Goal: Task Accomplishment & Management: Use online tool/utility

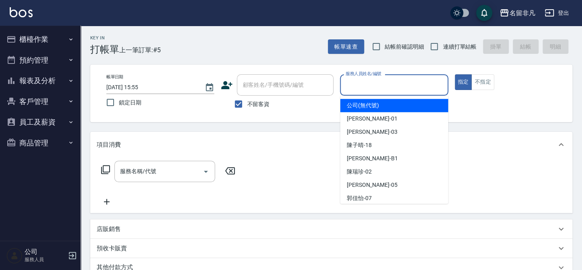
click at [405, 84] on input "服務人員姓名/編號" at bounding box center [393, 85] width 101 height 14
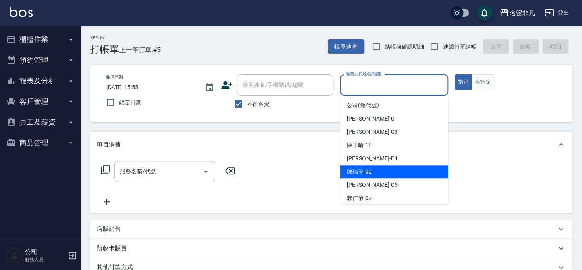
drag, startPoint x: 375, startPoint y: 171, endPoint x: 258, endPoint y: 183, distance: 117.0
click at [374, 171] on div "陳瑞珍 -02" at bounding box center [394, 171] width 108 height 13
type input "陳瑞珍-02"
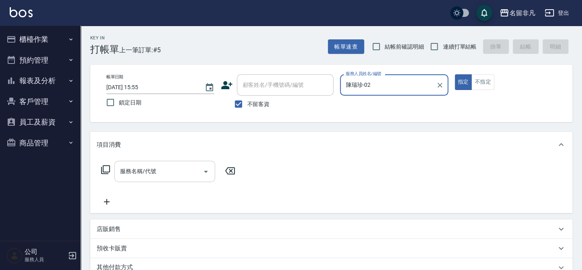
click at [177, 168] on input "服務名稱/代號" at bounding box center [158, 172] width 81 height 14
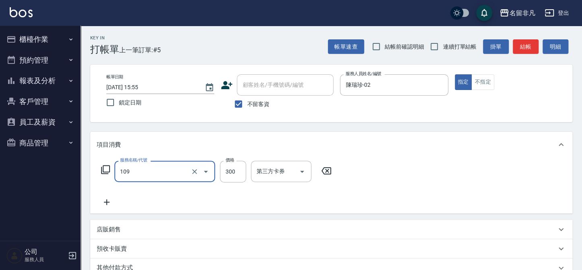
type input "洗髮卷(109)"
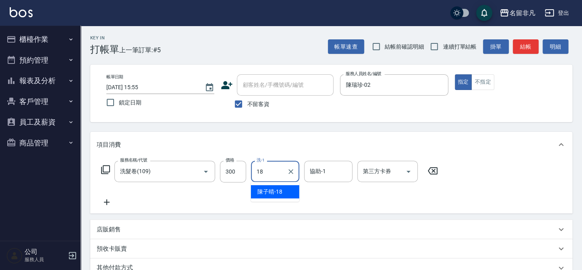
type input "陳子晴-18"
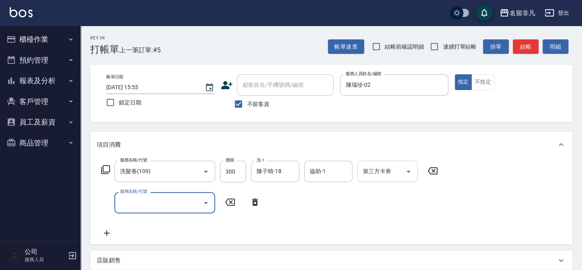
click at [378, 175] on input "第三方卡券" at bounding box center [381, 172] width 41 height 14
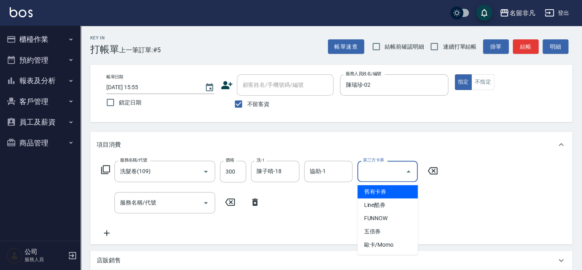
click at [370, 192] on span "舊有卡券" at bounding box center [387, 192] width 60 height 13
type input "舊有卡券"
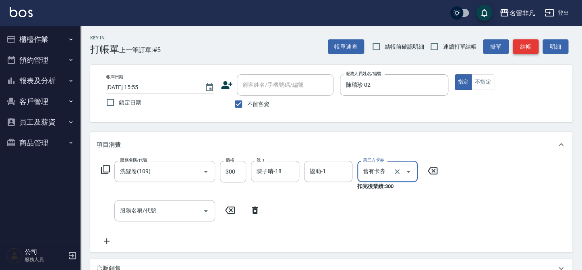
click at [520, 50] on button "結帳" at bounding box center [525, 46] width 26 height 15
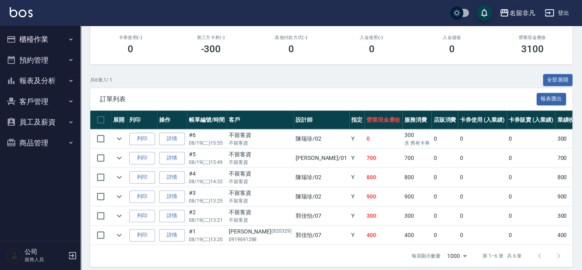
scroll to position [149, 0]
